Goal: Task Accomplishment & Management: Use online tool/utility

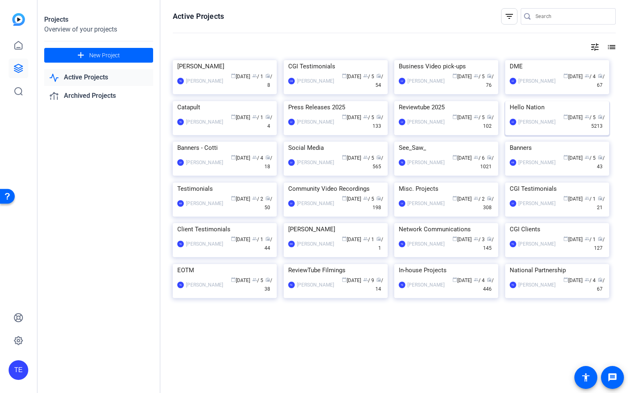
click at [562, 101] on img at bounding box center [557, 101] width 104 height 0
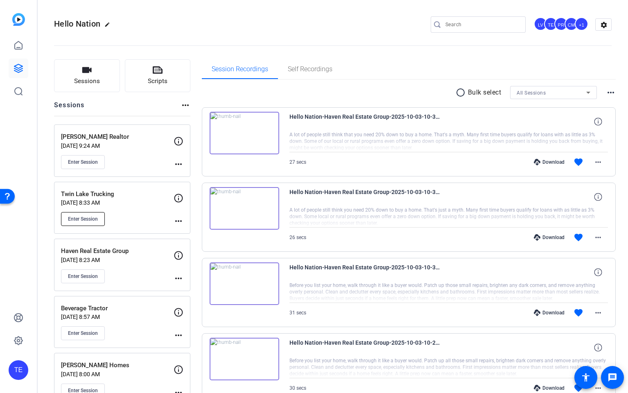
click at [88, 218] on span "Enter Session" at bounding box center [83, 219] width 30 height 7
click at [86, 84] on span "Sessions" at bounding box center [87, 81] width 26 height 9
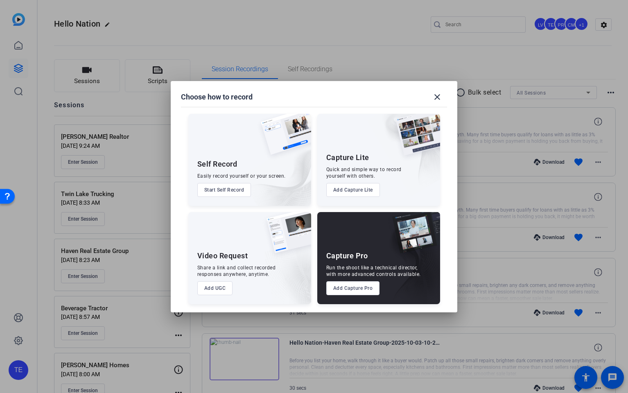
click at [362, 288] on button "Add Capture Pro" at bounding box center [353, 288] width 54 height 14
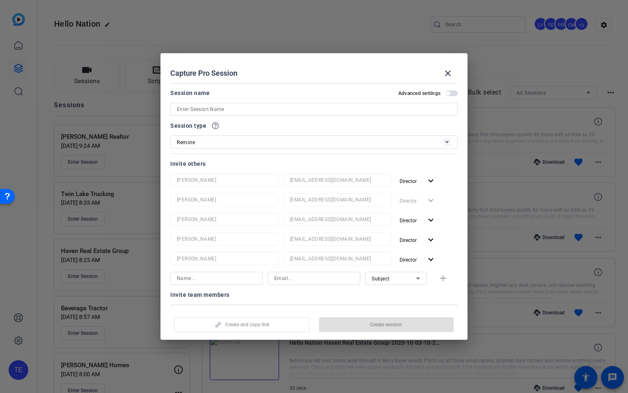
click at [227, 108] on input at bounding box center [314, 109] width 274 height 10
paste input "[PERSON_NAME] & [PERSON_NAME]"
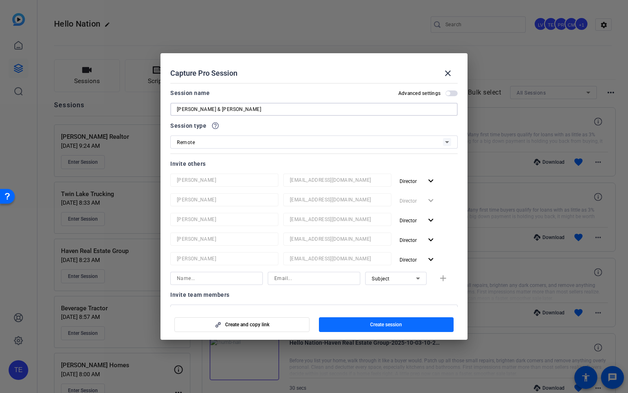
type input "[PERSON_NAME] & [PERSON_NAME]"
click at [372, 327] on button "Create session" at bounding box center [386, 324] width 135 height 15
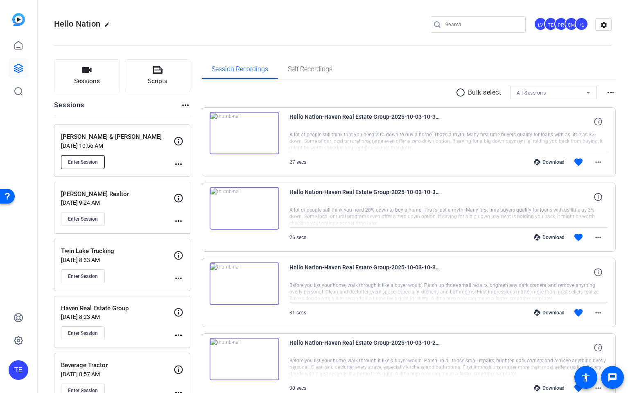
drag, startPoint x: 81, startPoint y: 162, endPoint x: 76, endPoint y: 164, distance: 4.7
click at [81, 162] on span "Enter Session" at bounding box center [83, 162] width 30 height 7
click at [18, 70] on icon at bounding box center [19, 68] width 10 height 10
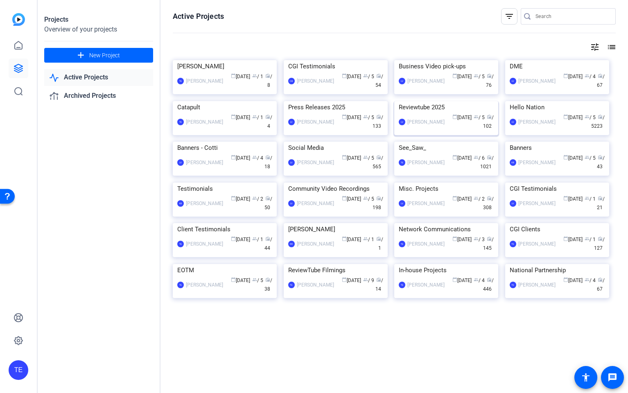
click at [417, 101] on img at bounding box center [446, 101] width 104 height 0
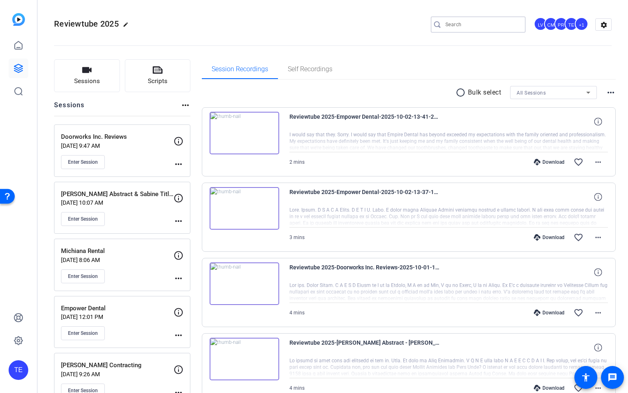
click at [484, 27] on input "Search" at bounding box center [482, 25] width 74 height 10
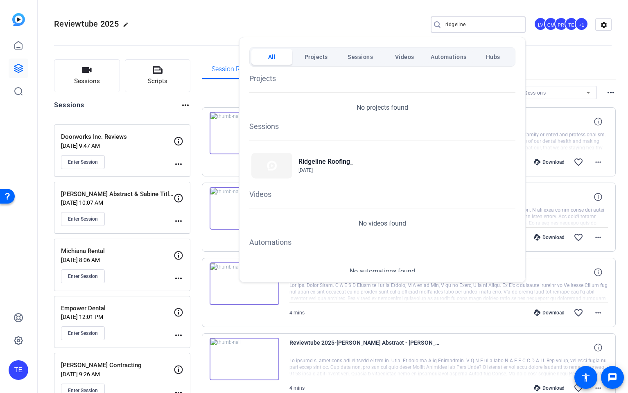
type input "ridgeline"
click at [286, 18] on div at bounding box center [314, 196] width 628 height 393
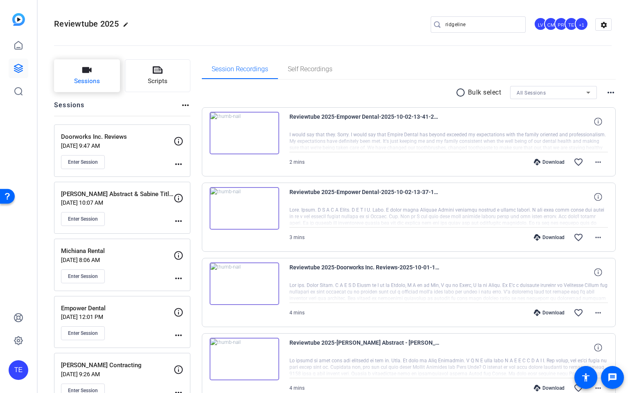
click at [87, 84] on span "Sessions" at bounding box center [87, 81] width 26 height 9
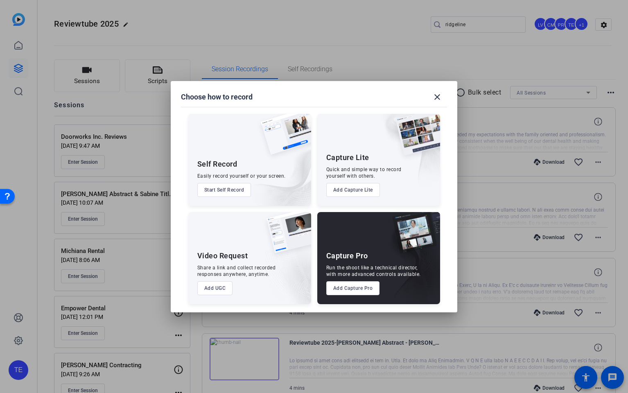
click at [352, 291] on button "Add Capture Pro" at bounding box center [353, 288] width 54 height 14
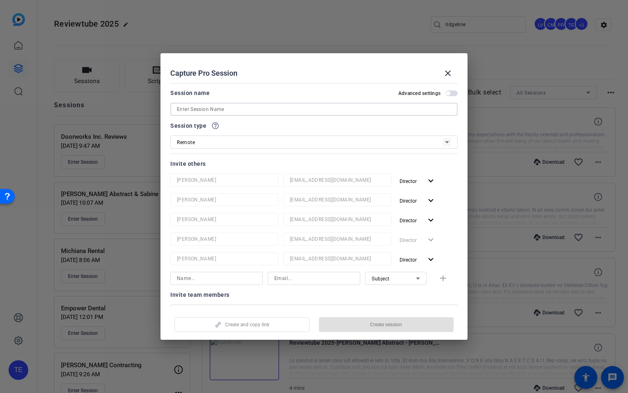
click at [199, 108] on input at bounding box center [314, 109] width 274 height 10
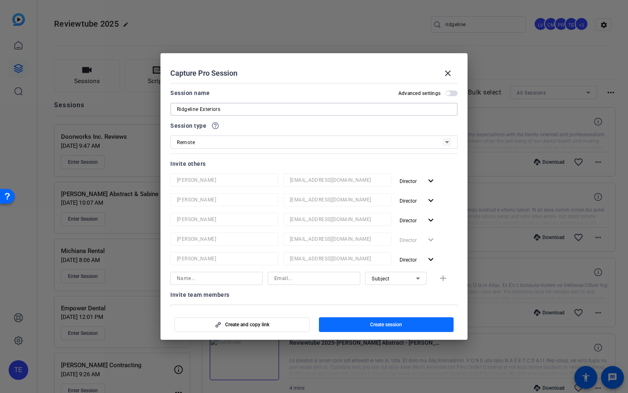
type input "Ridgeline Exteriors"
click at [370, 320] on span "button" at bounding box center [386, 325] width 135 height 20
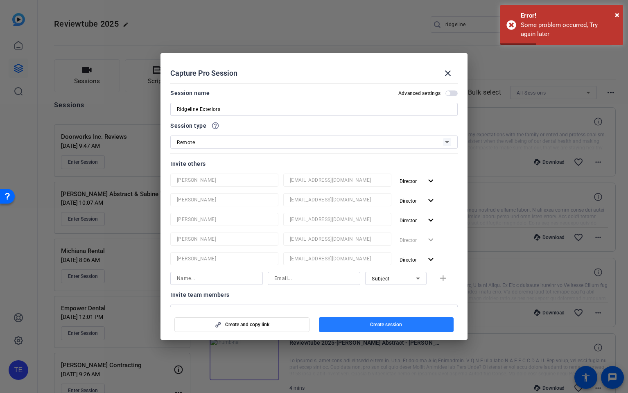
click at [386, 325] on span "Create session" at bounding box center [386, 324] width 32 height 7
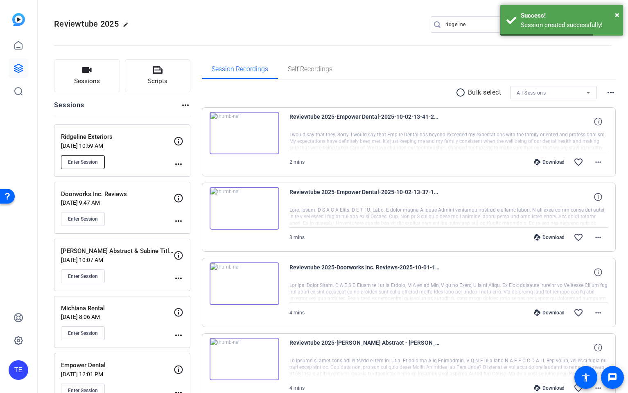
click at [88, 160] on span "Enter Session" at bounding box center [83, 162] width 30 height 7
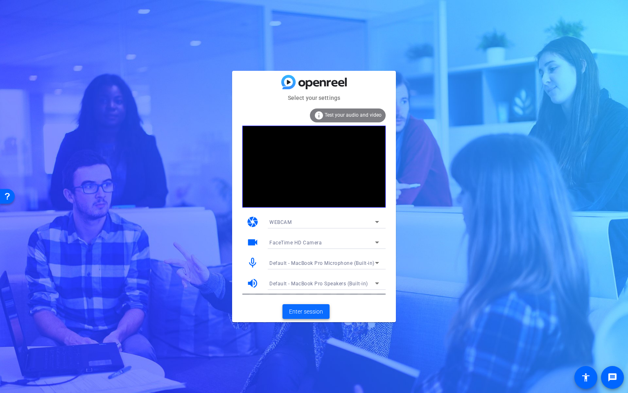
click at [306, 313] on span "Enter session" at bounding box center [306, 311] width 34 height 9
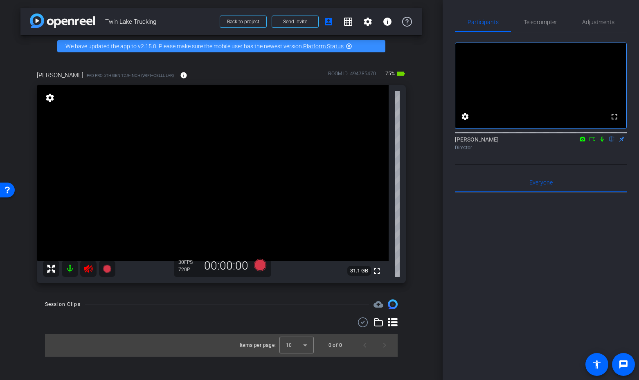
click at [87, 271] on icon at bounding box center [88, 269] width 9 height 8
click at [595, 26] on span "Adjustments" at bounding box center [598, 22] width 32 height 20
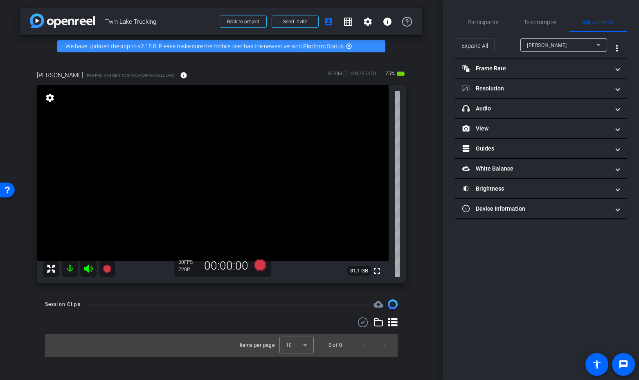
drag, startPoint x: 524, startPoint y: 88, endPoint x: 574, endPoint y: 112, distance: 55.1
click at [524, 88] on mat-panel-title "Resolution" at bounding box center [535, 88] width 147 height 9
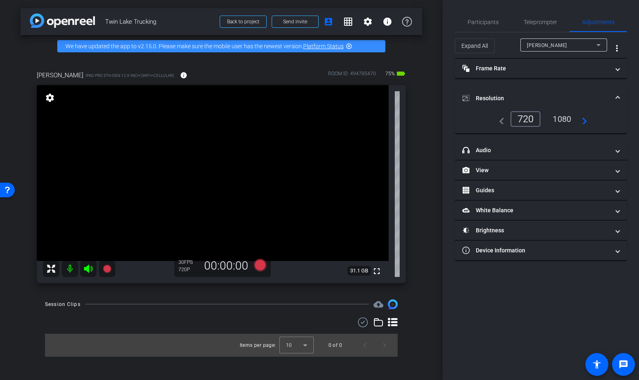
click at [571, 122] on div "1080" at bounding box center [562, 119] width 31 height 14
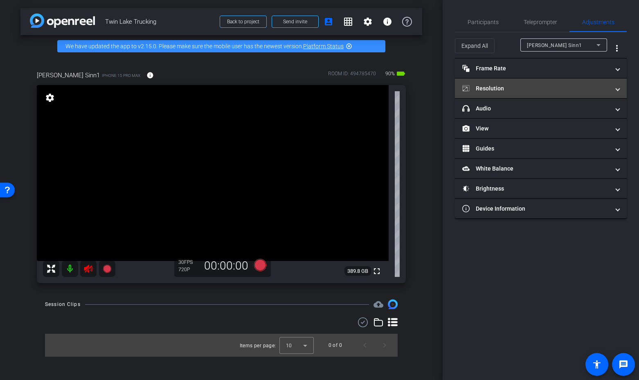
click at [537, 86] on mat-panel-title "Resolution" at bounding box center [535, 88] width 147 height 9
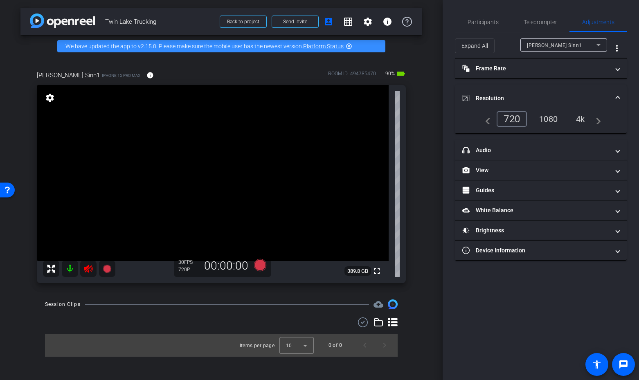
click at [587, 122] on div "4k" at bounding box center [580, 119] width 21 height 14
click at [537, 22] on span "Teleprompter" at bounding box center [541, 22] width 34 height 6
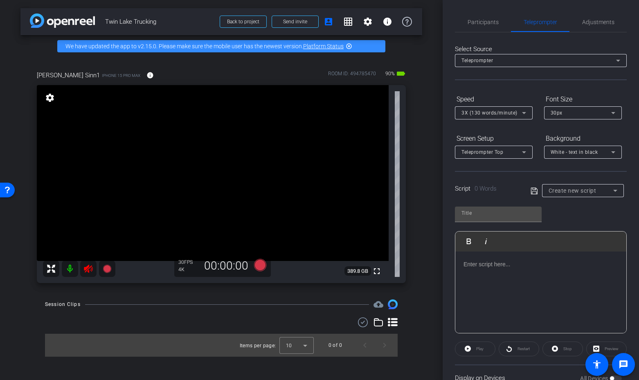
click at [88, 271] on icon at bounding box center [88, 269] width 9 height 8
click at [492, 276] on div at bounding box center [540, 293] width 171 height 82
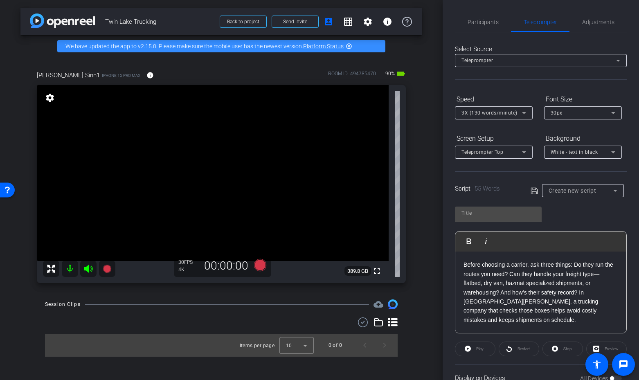
scroll to position [36, 0]
click at [476, 279] on p "Before choosing a carrier, ask three things: Do they run the routes you need? C…" at bounding box center [541, 302] width 155 height 64
click at [469, 275] on p "Before choosing a carrier, ask three things: Do they run the routes you need? C…" at bounding box center [541, 302] width 155 height 64
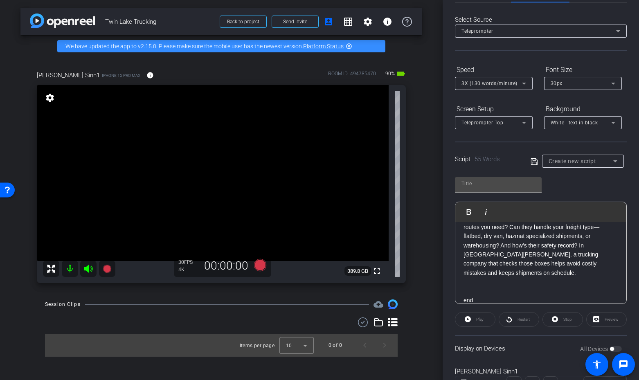
scroll to position [19, 0]
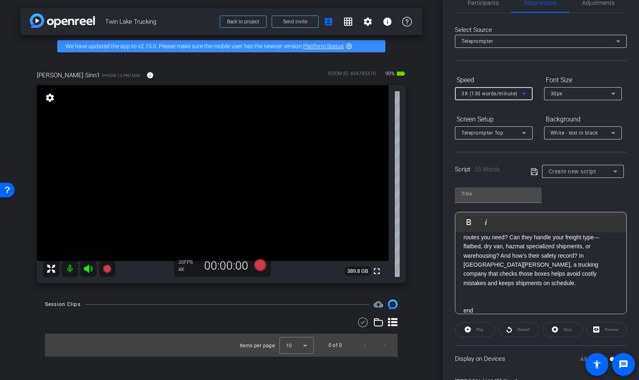
click at [493, 93] on span "3X (130 words/minute)" at bounding box center [490, 94] width 56 height 6
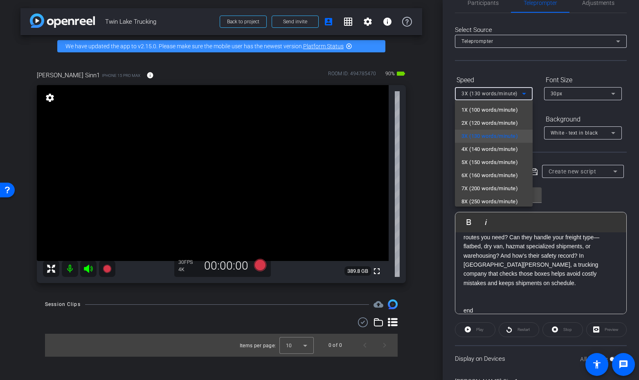
click at [478, 124] on span "2X (120 words/minute)" at bounding box center [490, 123] width 56 height 10
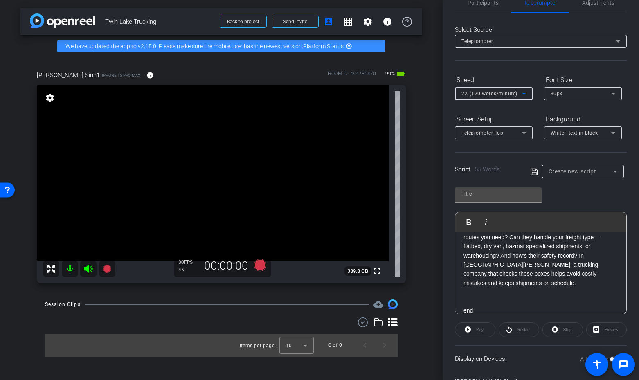
scroll to position [0, 0]
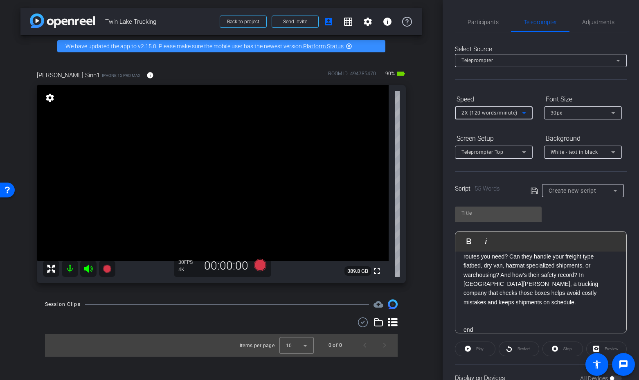
type input "Default title 8745"
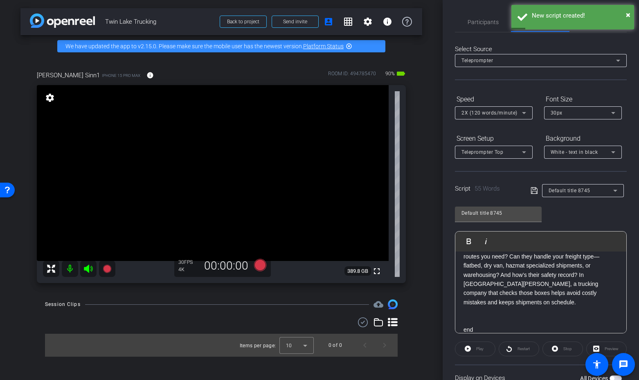
click at [444, 87] on div "Participants Teleprompter Adjustments settings Tim Epner flip Director Everyone…" at bounding box center [541, 190] width 196 height 380
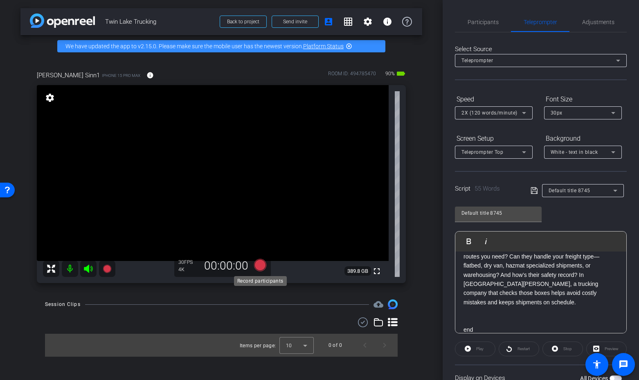
click at [262, 267] on icon at bounding box center [260, 265] width 12 height 12
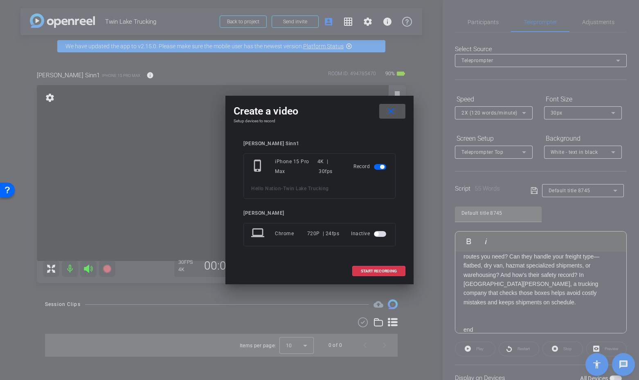
click at [443, 49] on div at bounding box center [319, 190] width 639 height 380
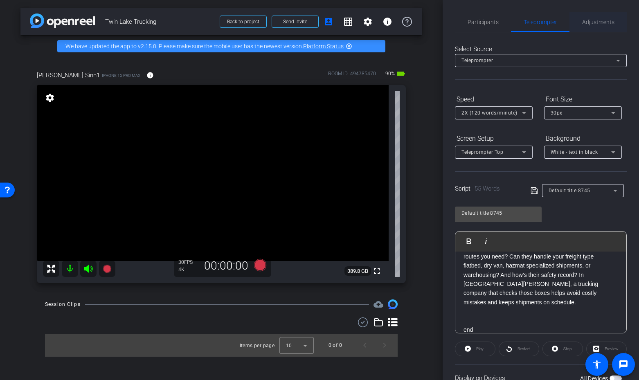
click at [600, 20] on span "Adjustments" at bounding box center [598, 22] width 32 height 6
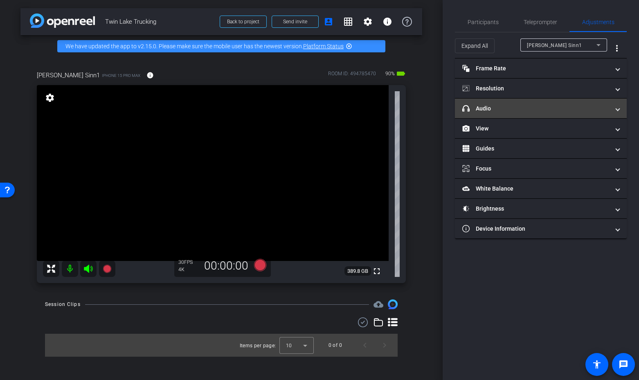
drag, startPoint x: 508, startPoint y: 104, endPoint x: 530, endPoint y: 110, distance: 22.7
click at [508, 104] on mat-panel-title "headphone icon Audio" at bounding box center [535, 108] width 147 height 9
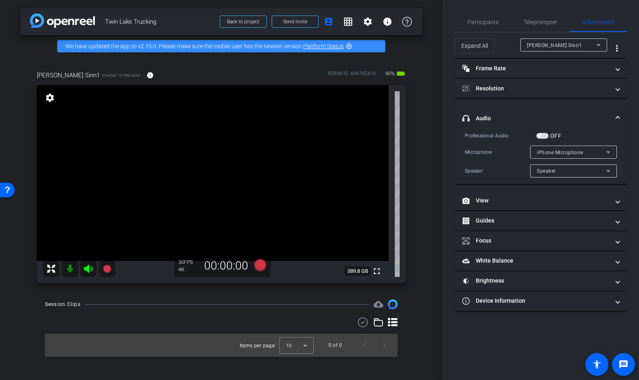
click at [543, 134] on span "button" at bounding box center [543, 136] width 12 height 6
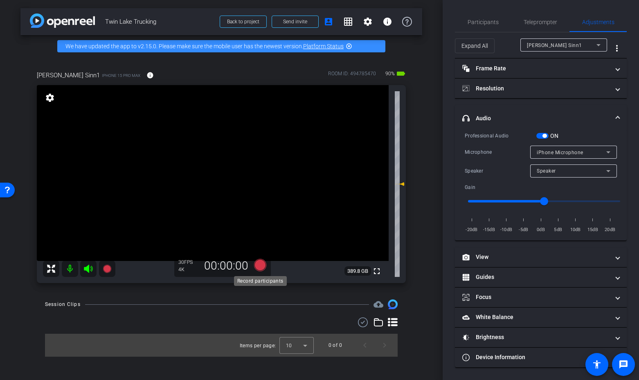
click at [261, 263] on icon at bounding box center [260, 265] width 12 height 12
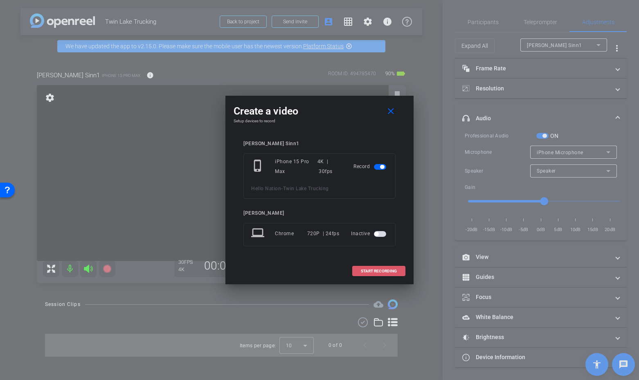
click at [395, 272] on span "START RECORDING" at bounding box center [379, 271] width 36 height 4
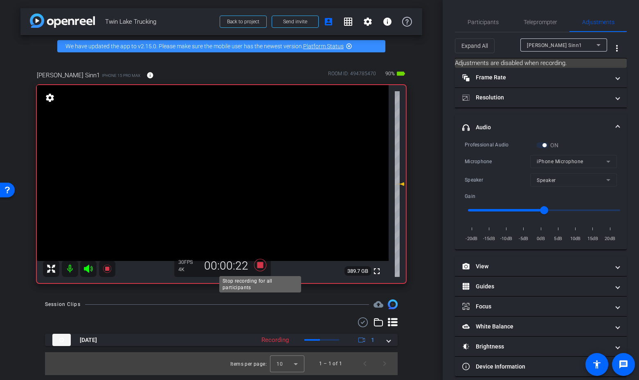
click at [266, 265] on icon at bounding box center [260, 265] width 20 height 15
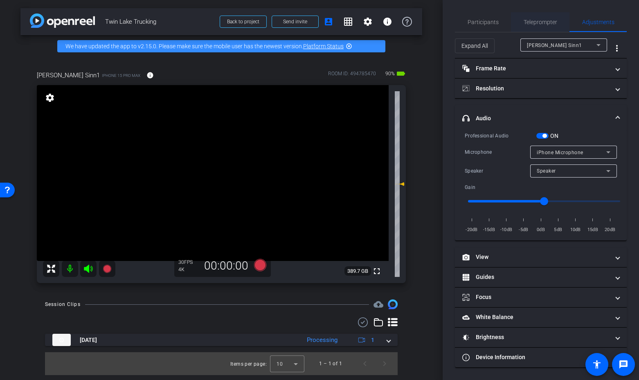
click at [543, 21] on span "Teleprompter" at bounding box center [541, 22] width 34 height 6
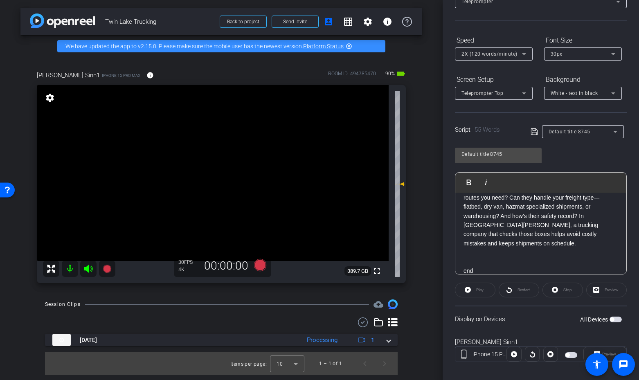
scroll to position [67, 0]
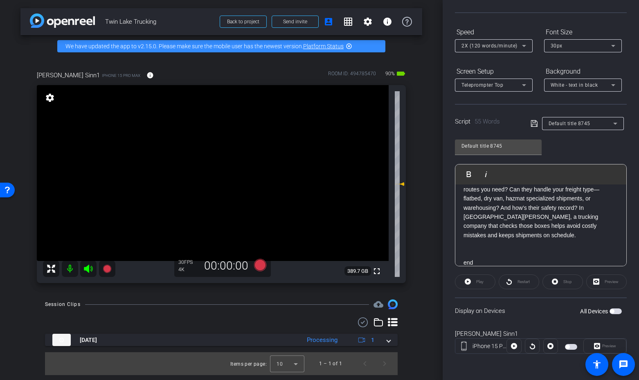
click at [615, 310] on span "button" at bounding box center [616, 312] width 12 height 6
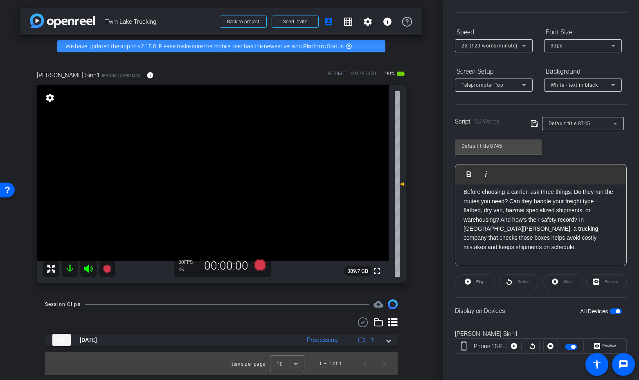
scroll to position [45, 0]
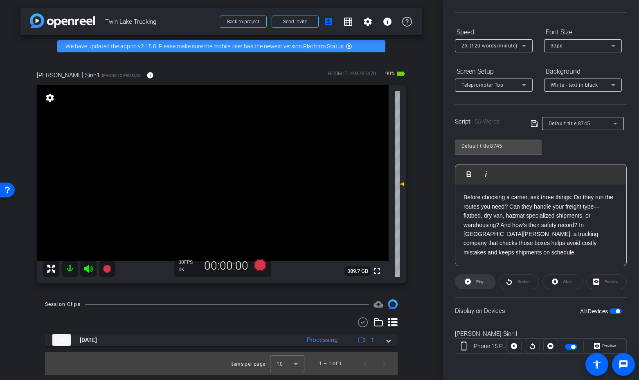
click at [472, 284] on span at bounding box center [475, 282] width 40 height 20
click at [87, 268] on icon at bounding box center [88, 269] width 9 height 8
click at [260, 264] on icon at bounding box center [260, 265] width 12 height 12
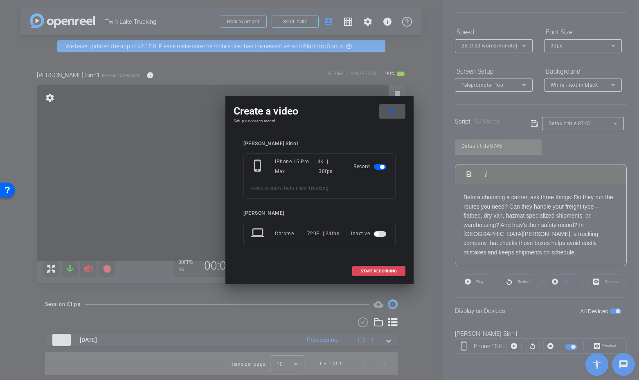
click at [363, 273] on span "START RECORDING" at bounding box center [379, 271] width 36 height 4
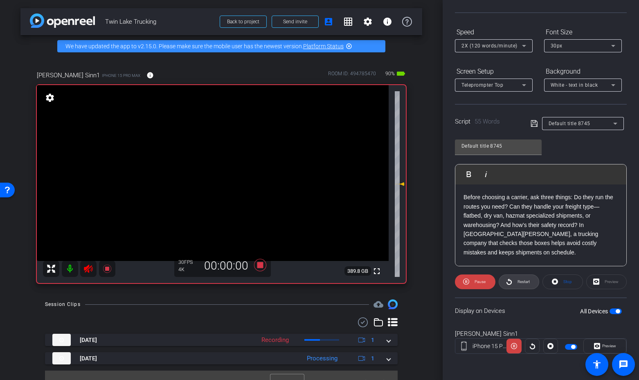
click at [521, 282] on span "Restart" at bounding box center [524, 282] width 12 height 5
click at [259, 266] on icon at bounding box center [260, 265] width 12 height 12
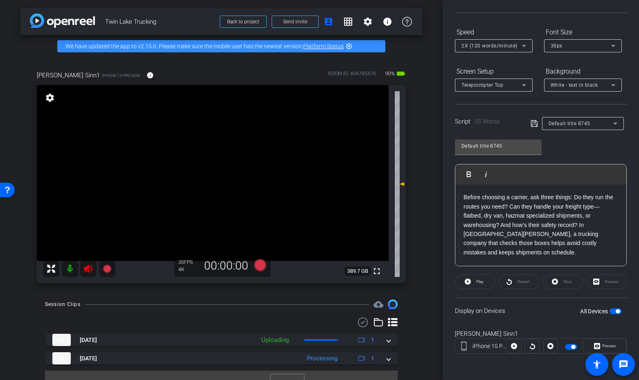
click at [92, 269] on icon at bounding box center [88, 269] width 10 height 10
drag, startPoint x: 593, startPoint y: 247, endPoint x: 600, endPoint y: 246, distance: 7.1
click at [593, 247] on p "Before choosing a carrier, ask three things: Do they run the routes you need? C…" at bounding box center [541, 225] width 155 height 64
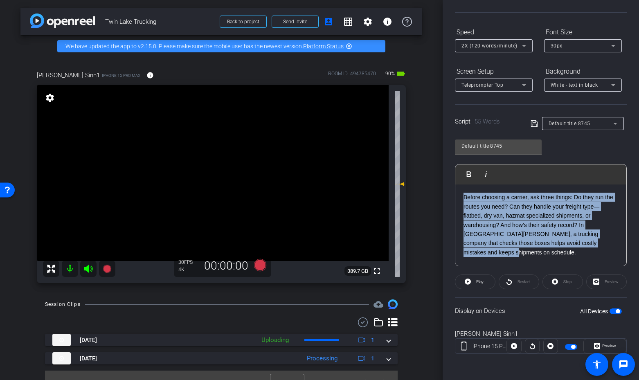
drag, startPoint x: 602, startPoint y: 245, endPoint x: 458, endPoint y: 199, distance: 150.7
click at [458, 199] on div "3 2 1 Before choosing a carrier, ask three things: Do they run the routes you n…" at bounding box center [540, 216] width 171 height 154
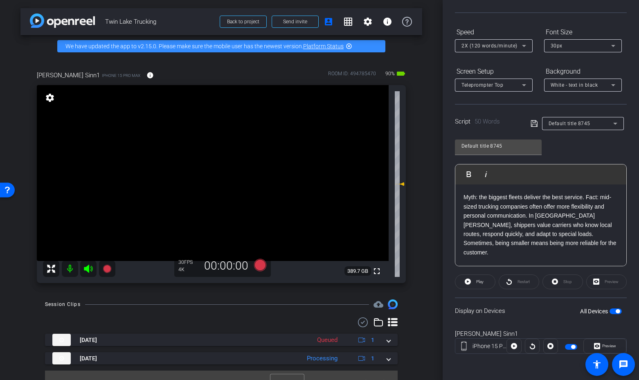
click at [614, 311] on span "button" at bounding box center [616, 312] width 12 height 6
click at [613, 310] on span "button" at bounding box center [612, 311] width 4 height 4
click at [87, 267] on icon at bounding box center [88, 269] width 9 height 8
click at [256, 265] on icon at bounding box center [260, 265] width 12 height 12
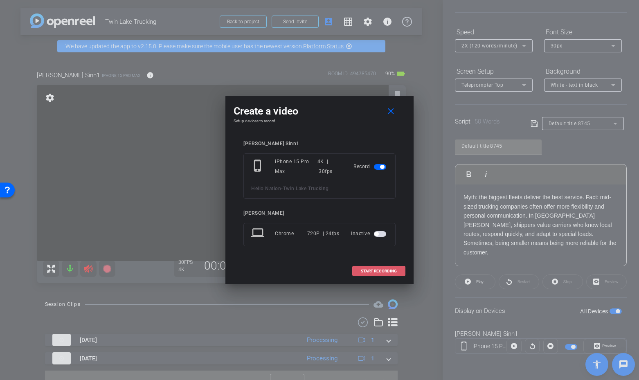
click at [377, 274] on span at bounding box center [379, 272] width 52 height 20
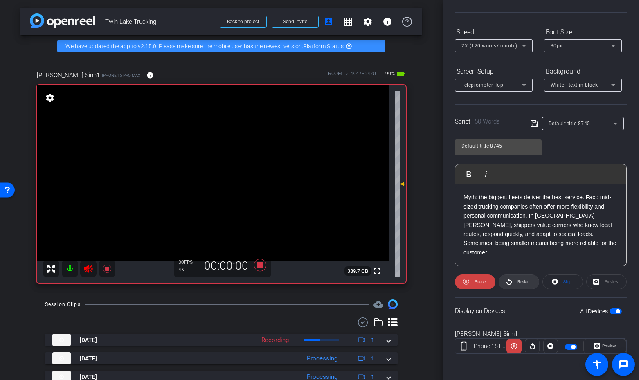
click at [523, 283] on span "Restart" at bounding box center [524, 282] width 12 height 5
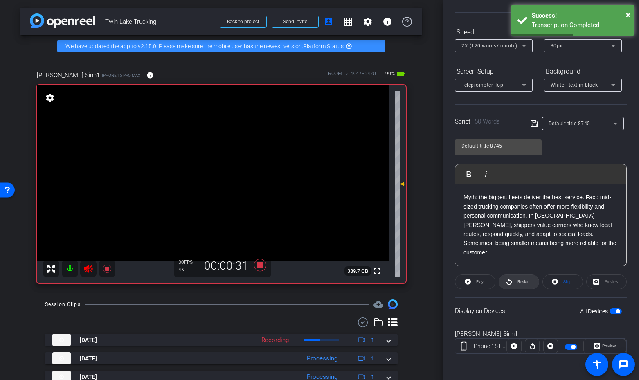
click at [518, 283] on span "Restart" at bounding box center [524, 282] width 12 height 5
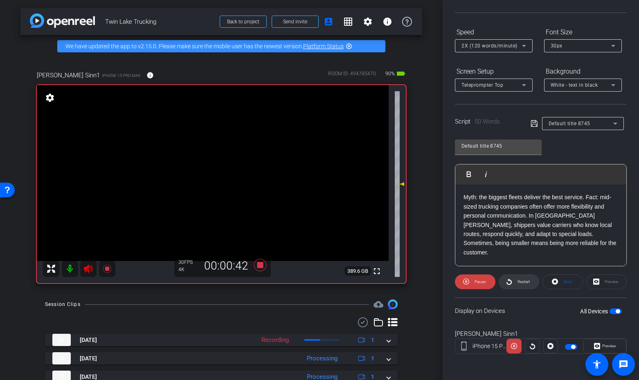
click at [537, 284] on span at bounding box center [519, 282] width 40 height 20
click at [521, 282] on span "Restart" at bounding box center [524, 282] width 12 height 5
click at [528, 282] on span "Restart" at bounding box center [524, 282] width 12 height 5
click at [476, 282] on span "Pause" at bounding box center [480, 282] width 11 height 5
click at [475, 282] on span "Play" at bounding box center [478, 281] width 9 height 11
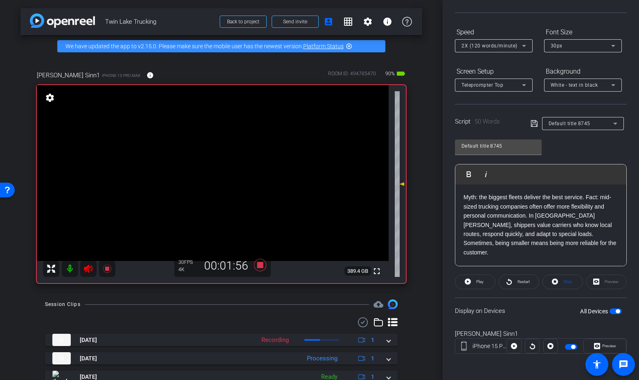
click at [87, 270] on icon at bounding box center [88, 269] width 9 height 8
click at [86, 269] on icon at bounding box center [88, 269] width 9 height 8
click at [524, 281] on span "Restart" at bounding box center [524, 282] width 12 height 5
click at [520, 283] on span "Restart" at bounding box center [524, 282] width 12 height 5
drag, startPoint x: 108, startPoint y: 269, endPoint x: 98, endPoint y: 272, distance: 10.1
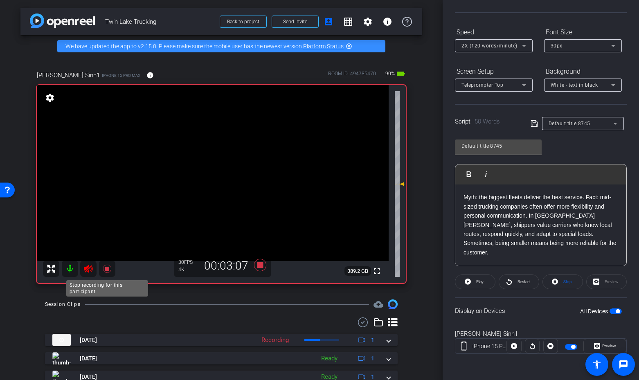
click at [108, 269] on icon at bounding box center [107, 269] width 8 height 8
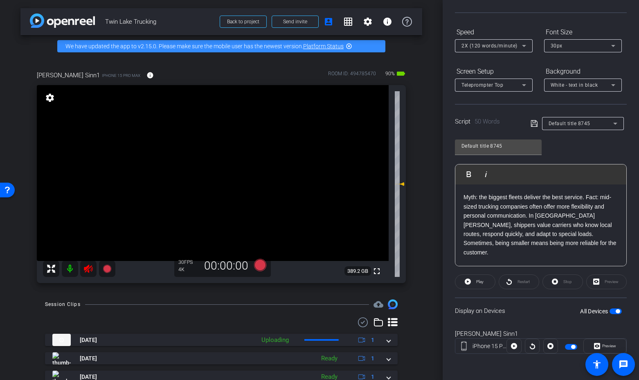
click at [85, 271] on icon at bounding box center [88, 269] width 10 height 10
drag, startPoint x: 541, startPoint y: 250, endPoint x: 550, endPoint y: 245, distance: 10.5
click at [542, 257] on p at bounding box center [541, 261] width 155 height 9
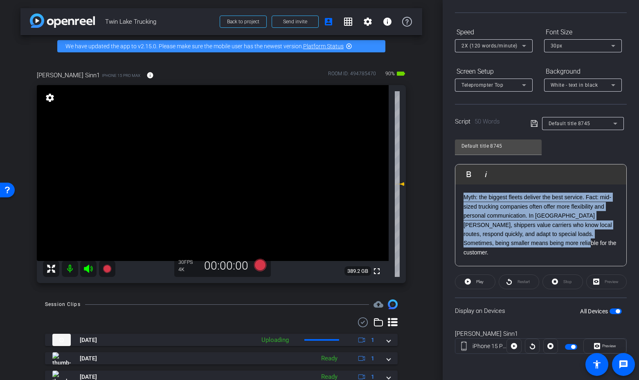
drag, startPoint x: 553, startPoint y: 244, endPoint x: 463, endPoint y: 197, distance: 101.6
click at [463, 197] on div "3 2 1 Myth: the biggest fleets deliver the best service. Fact: mid-sized trucki…" at bounding box center [540, 216] width 171 height 154
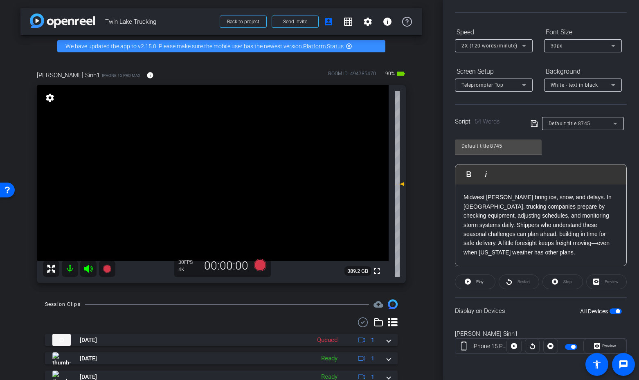
click at [614, 311] on span "button" at bounding box center [616, 312] width 12 height 6
click at [614, 311] on span "button" at bounding box center [612, 311] width 4 height 4
click at [86, 268] on icon at bounding box center [88, 269] width 9 height 8
click at [87, 268] on icon at bounding box center [88, 269] width 9 height 8
drag, startPoint x: 478, startPoint y: 280, endPoint x: 614, endPoint y: 361, distance: 158.5
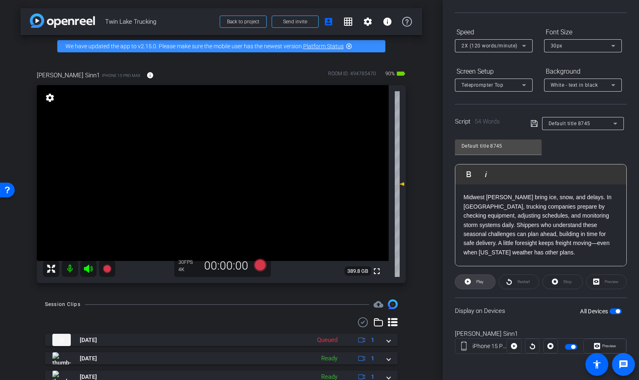
click at [478, 280] on span "Play" at bounding box center [479, 282] width 7 height 5
click at [87, 268] on icon at bounding box center [88, 269] width 9 height 8
click at [262, 267] on icon at bounding box center [260, 265] width 12 height 12
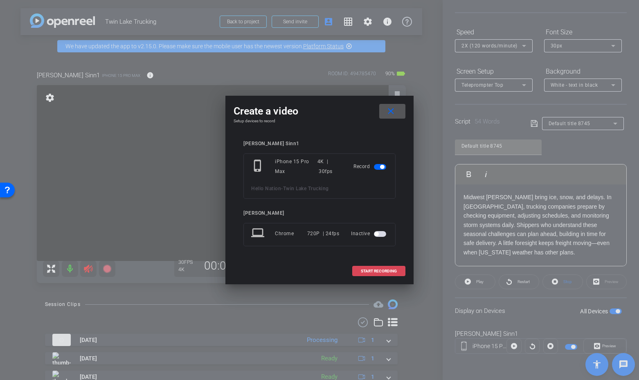
click at [385, 271] on span "START RECORDING" at bounding box center [379, 271] width 36 height 4
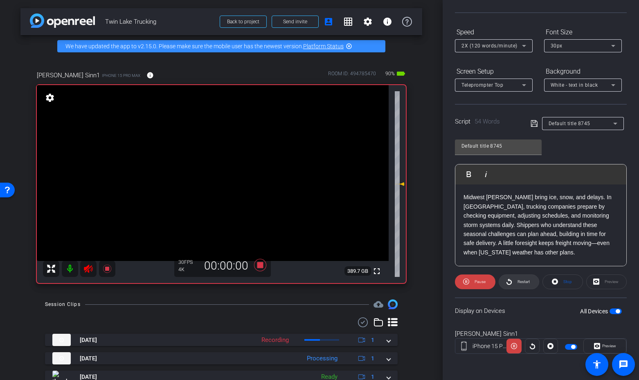
click at [526, 281] on span "Restart" at bounding box center [524, 282] width 12 height 5
click at [518, 283] on span "Restart" at bounding box center [524, 282] width 12 height 5
click at [259, 266] on icon at bounding box center [260, 265] width 12 height 12
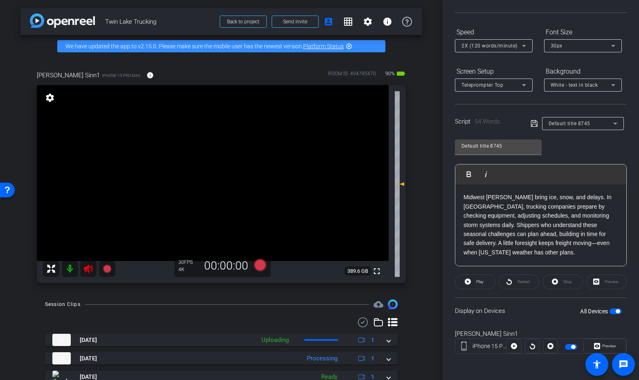
click at [90, 269] on icon at bounding box center [88, 269] width 10 height 10
click at [511, 257] on p at bounding box center [541, 261] width 155 height 9
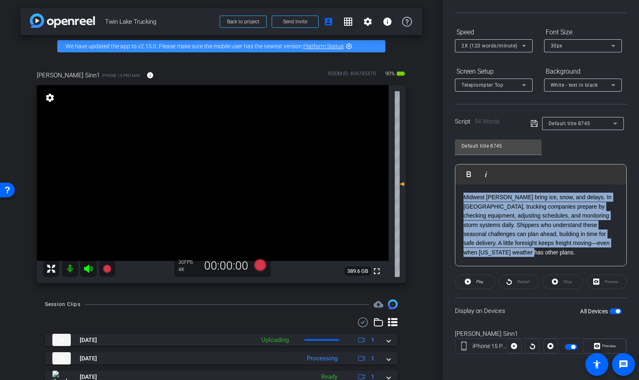
drag, startPoint x: 517, startPoint y: 254, endPoint x: 454, endPoint y: 200, distance: 82.7
click at [454, 200] on div "Participants Teleprompter Adjustments settings Tim Epner flip Director Everyone…" at bounding box center [541, 190] width 196 height 380
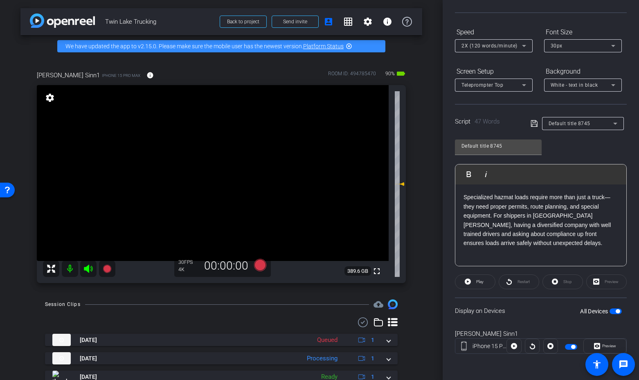
click at [613, 311] on span "button" at bounding box center [616, 312] width 12 height 6
click at [613, 311] on span "button" at bounding box center [612, 311] width 4 height 4
click at [482, 286] on span "Play" at bounding box center [478, 281] width 9 height 11
drag, startPoint x: 89, startPoint y: 268, endPoint x: 106, endPoint y: 259, distance: 19.0
click at [89, 268] on icon at bounding box center [88, 269] width 9 height 8
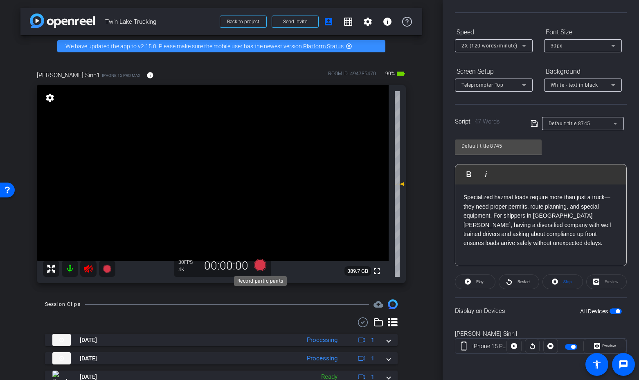
click at [264, 265] on icon at bounding box center [260, 265] width 12 height 12
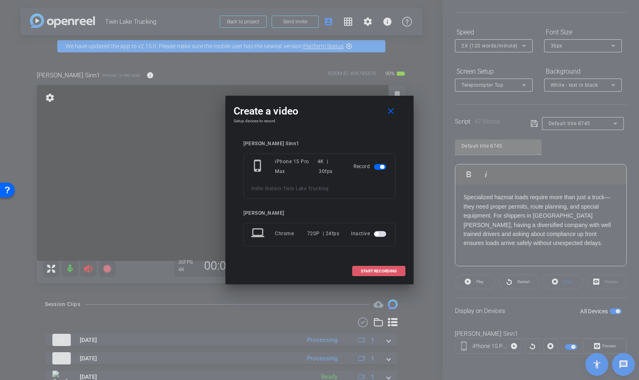
click at [381, 272] on span "START RECORDING" at bounding box center [379, 271] width 36 height 4
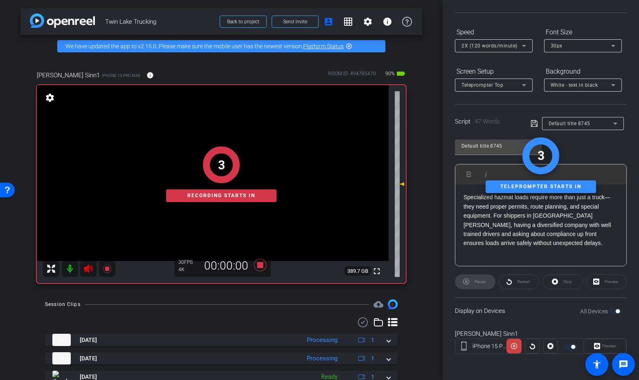
click at [525, 284] on div "Restart" at bounding box center [519, 282] width 41 height 15
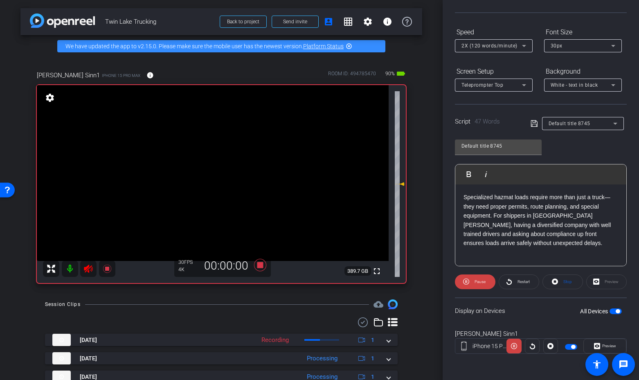
click at [525, 282] on span "Restart" at bounding box center [524, 282] width 12 height 5
click at [86, 269] on icon at bounding box center [88, 269] width 9 height 8
click at [85, 268] on icon at bounding box center [88, 269] width 9 height 8
drag, startPoint x: 527, startPoint y: 281, endPoint x: 521, endPoint y: 287, distance: 8.1
click at [526, 280] on span "Restart" at bounding box center [524, 282] width 12 height 5
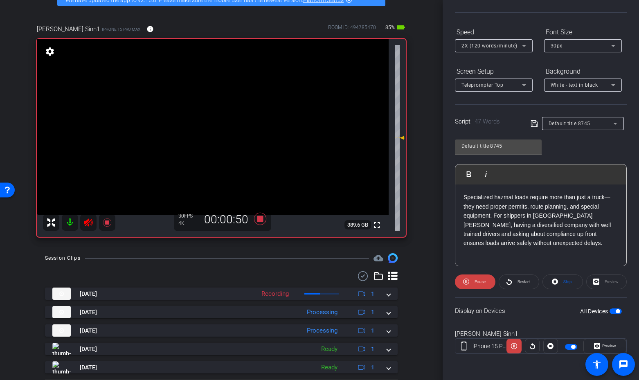
scroll to position [45, 0]
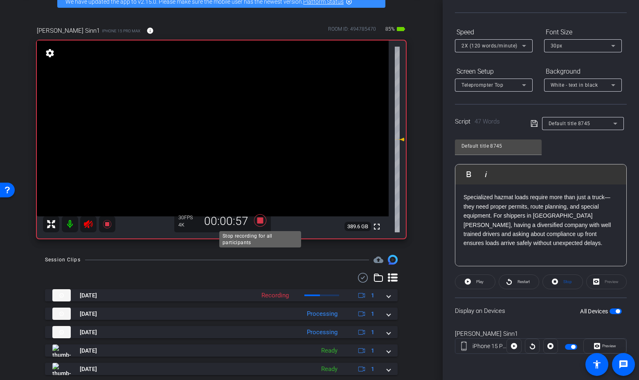
drag, startPoint x: 258, startPoint y: 221, endPoint x: 241, endPoint y: 220, distance: 17.2
click at [258, 221] on icon at bounding box center [260, 220] width 12 height 12
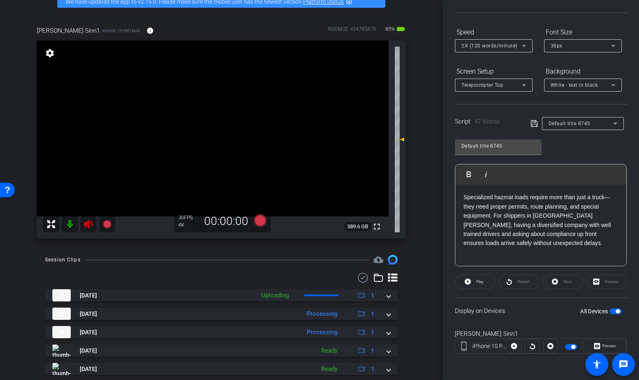
click at [88, 224] on icon at bounding box center [88, 224] width 10 height 10
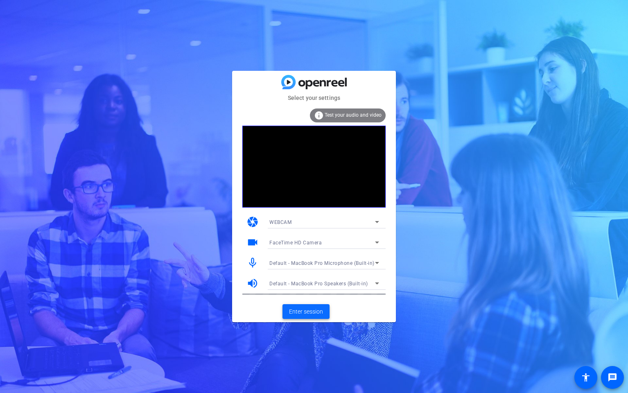
click at [311, 308] on span "Enter session" at bounding box center [306, 311] width 34 height 9
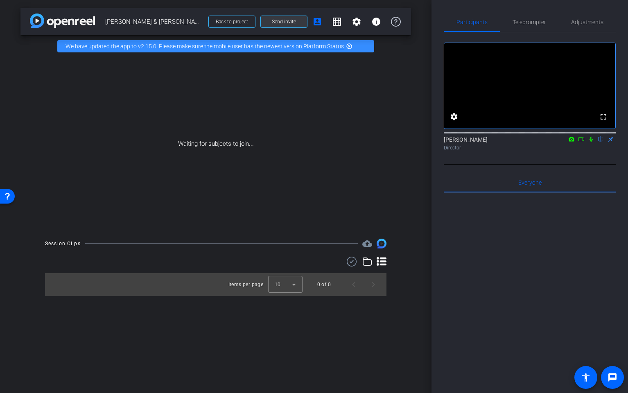
click at [274, 20] on span "Send invite" at bounding box center [284, 21] width 24 height 7
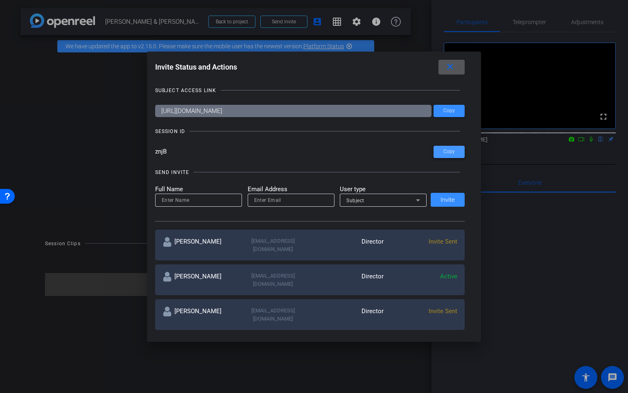
click at [448, 156] on span at bounding box center [448, 152] width 31 height 20
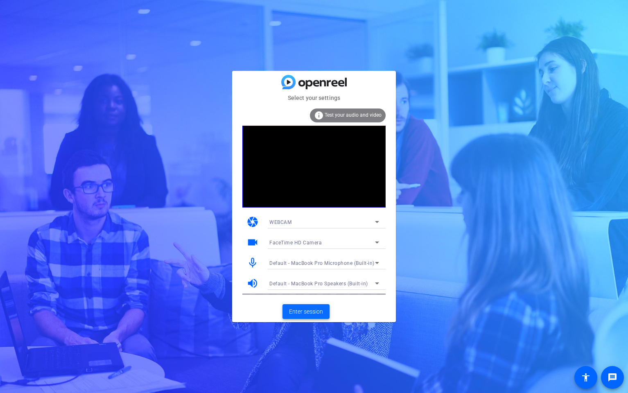
click at [315, 314] on span "Enter session" at bounding box center [306, 311] width 34 height 9
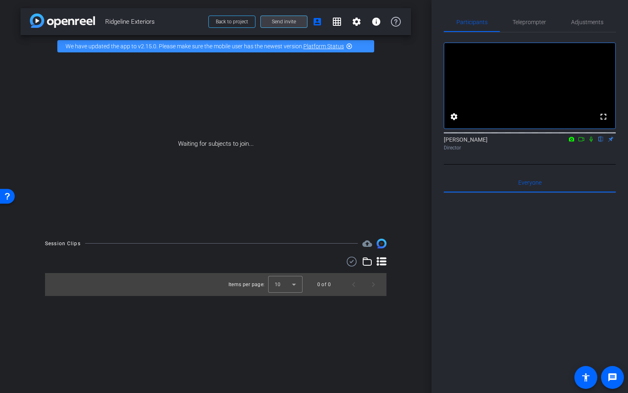
click at [297, 20] on span at bounding box center [284, 22] width 46 height 20
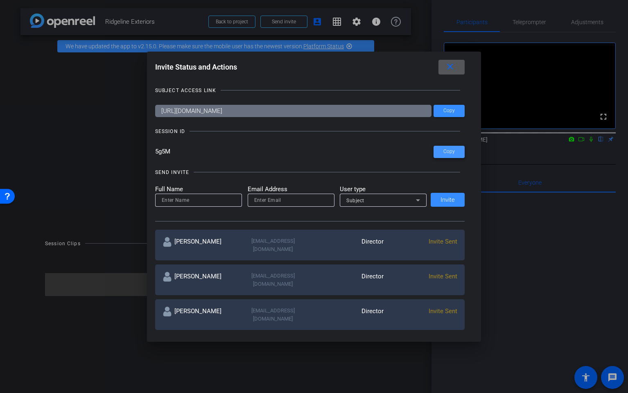
click at [441, 151] on span at bounding box center [448, 152] width 31 height 20
